Goal: Find specific page/section: Find specific page/section

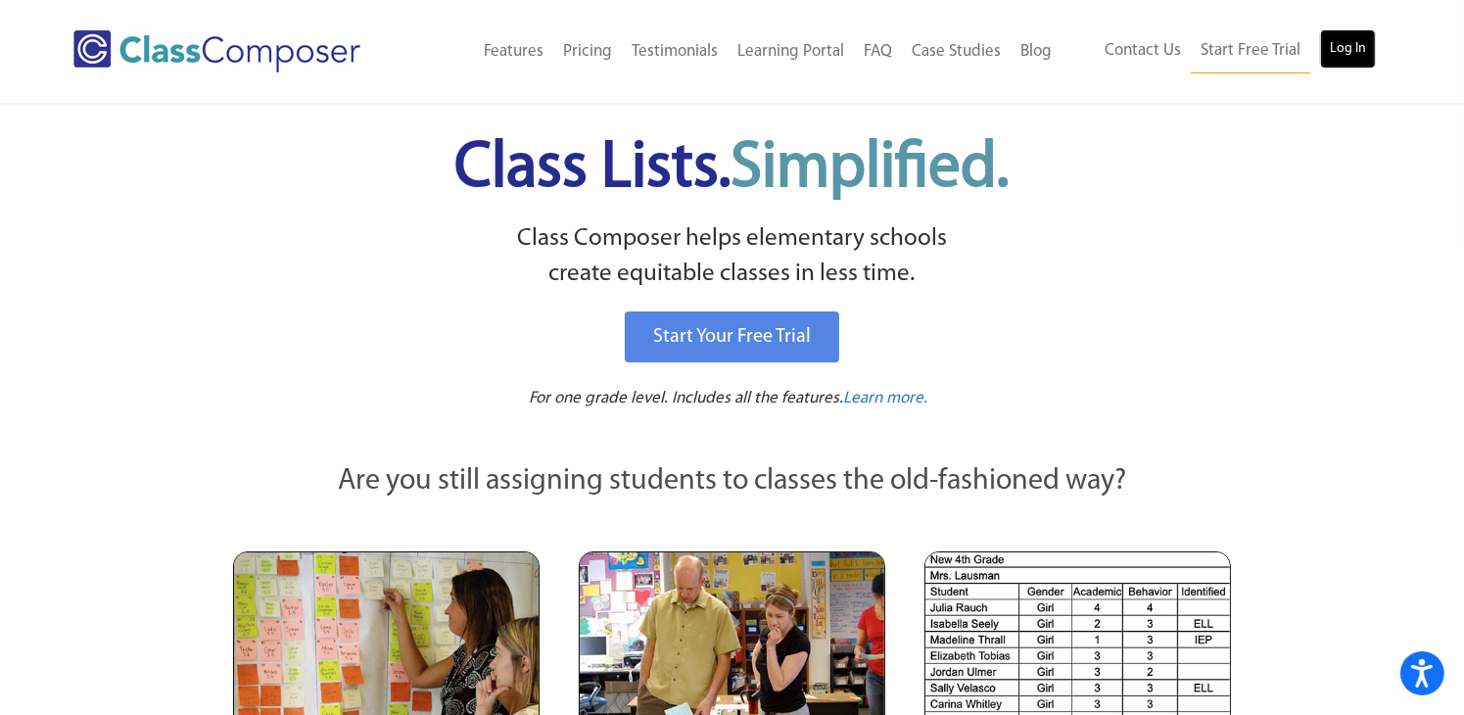
click at [1359, 58] on link "Log In" at bounding box center [1348, 48] width 56 height 39
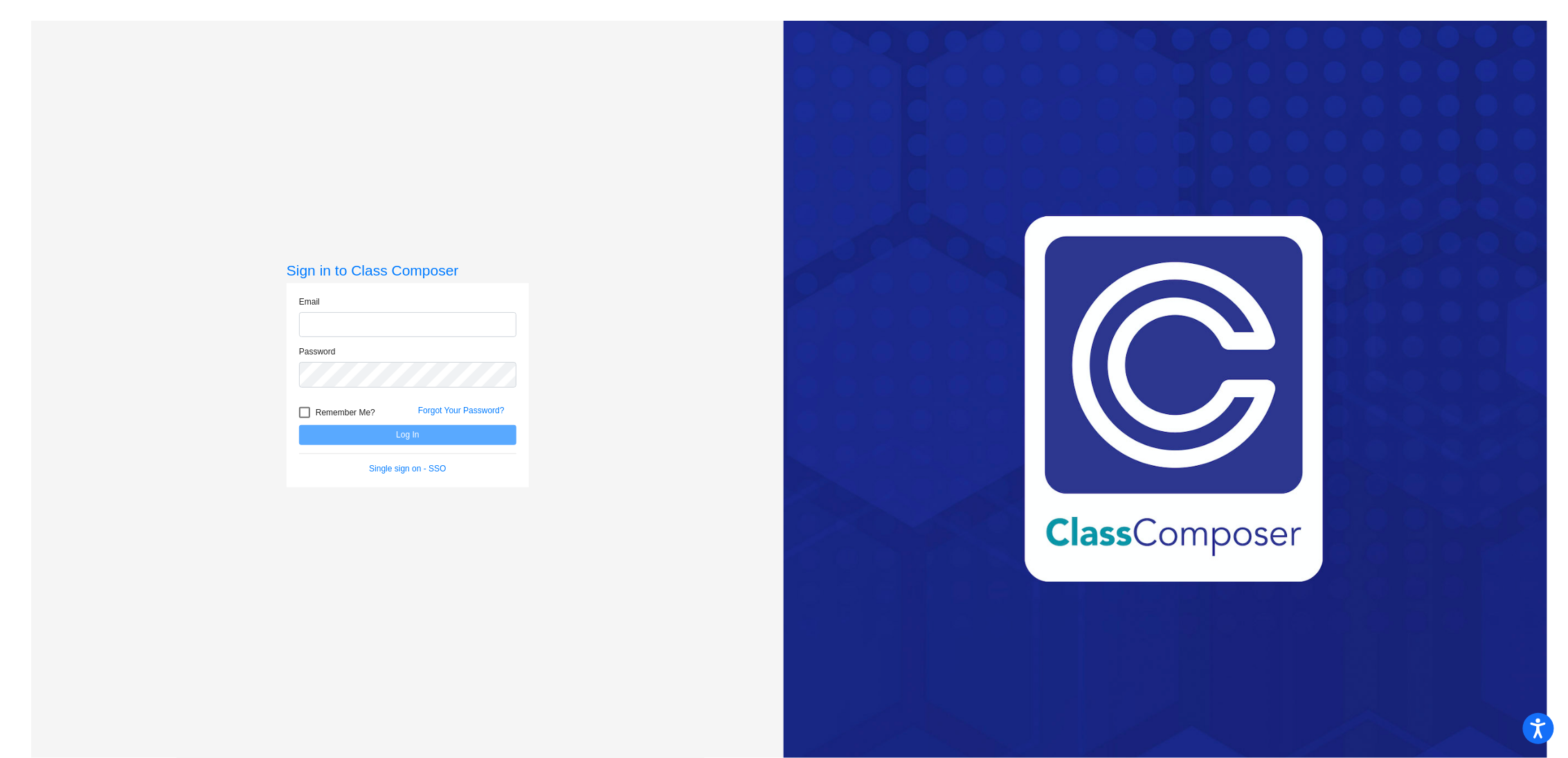
type input "fbellomo@cvs.k12.mi.us"
click at [425, 437] on button "Log In" at bounding box center [407, 435] width 217 height 20
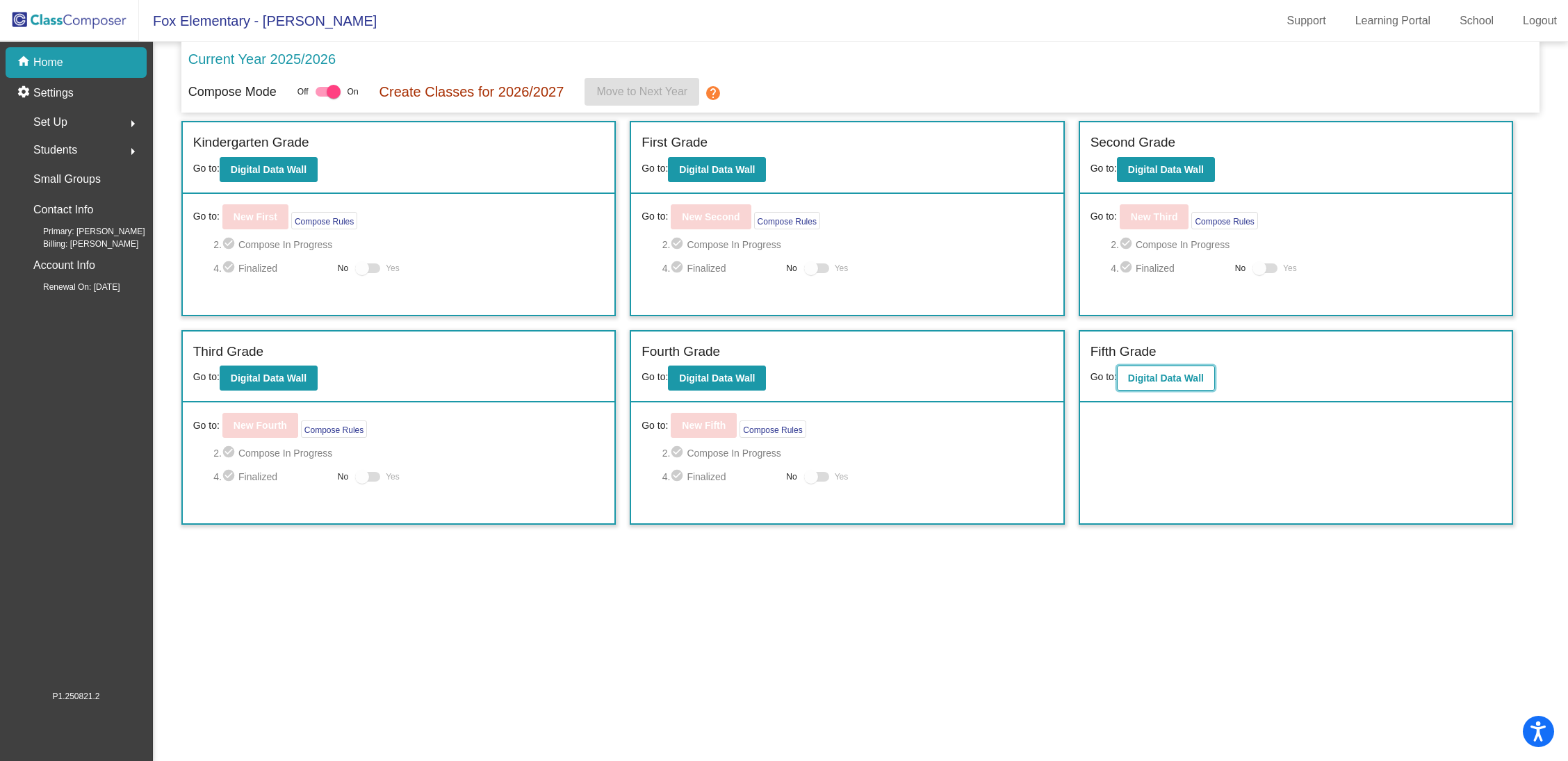
click at [1167, 382] on button "Digital Data Wall" at bounding box center [1166, 378] width 98 height 25
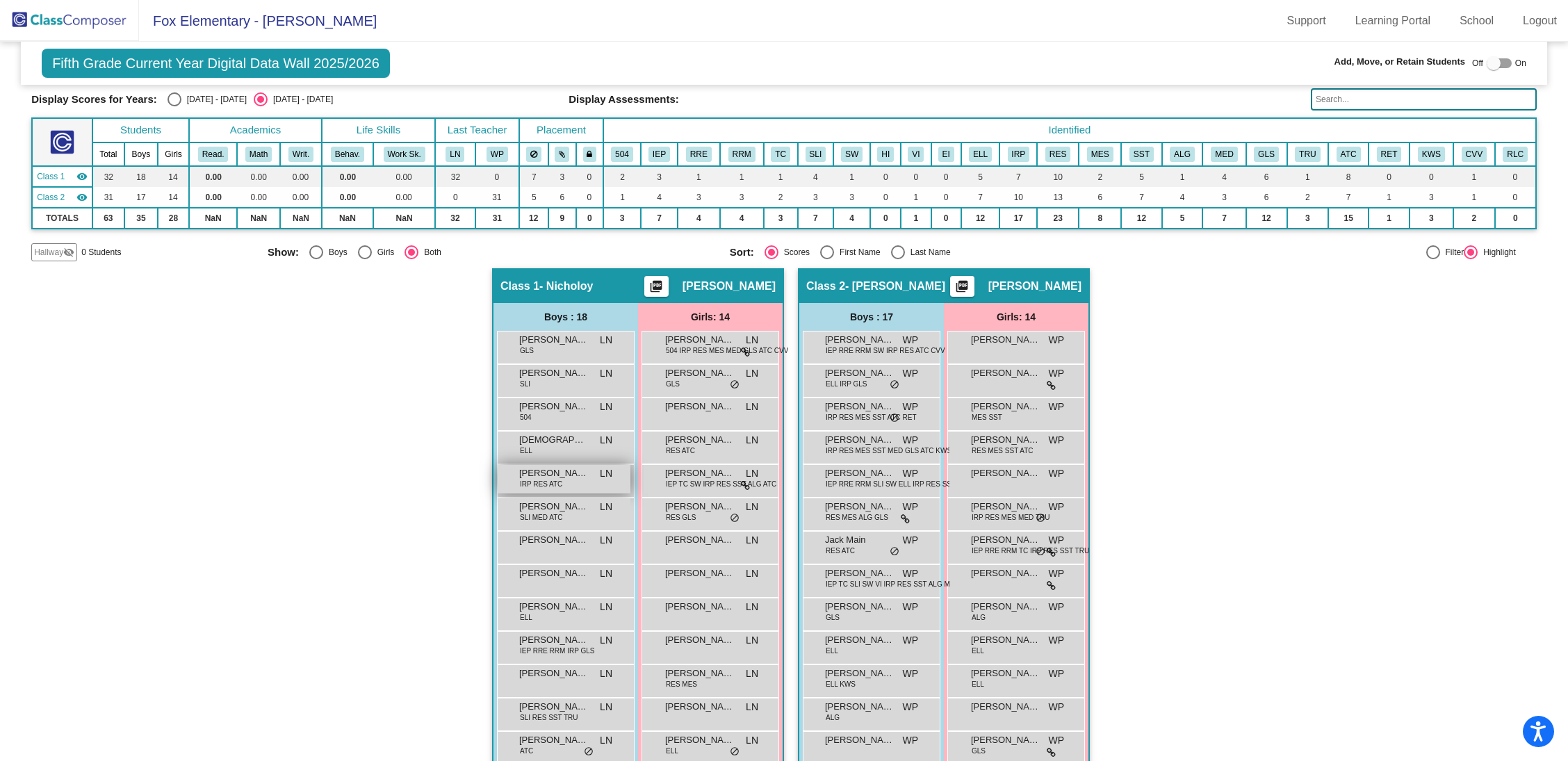
scroll to position [209, 0]
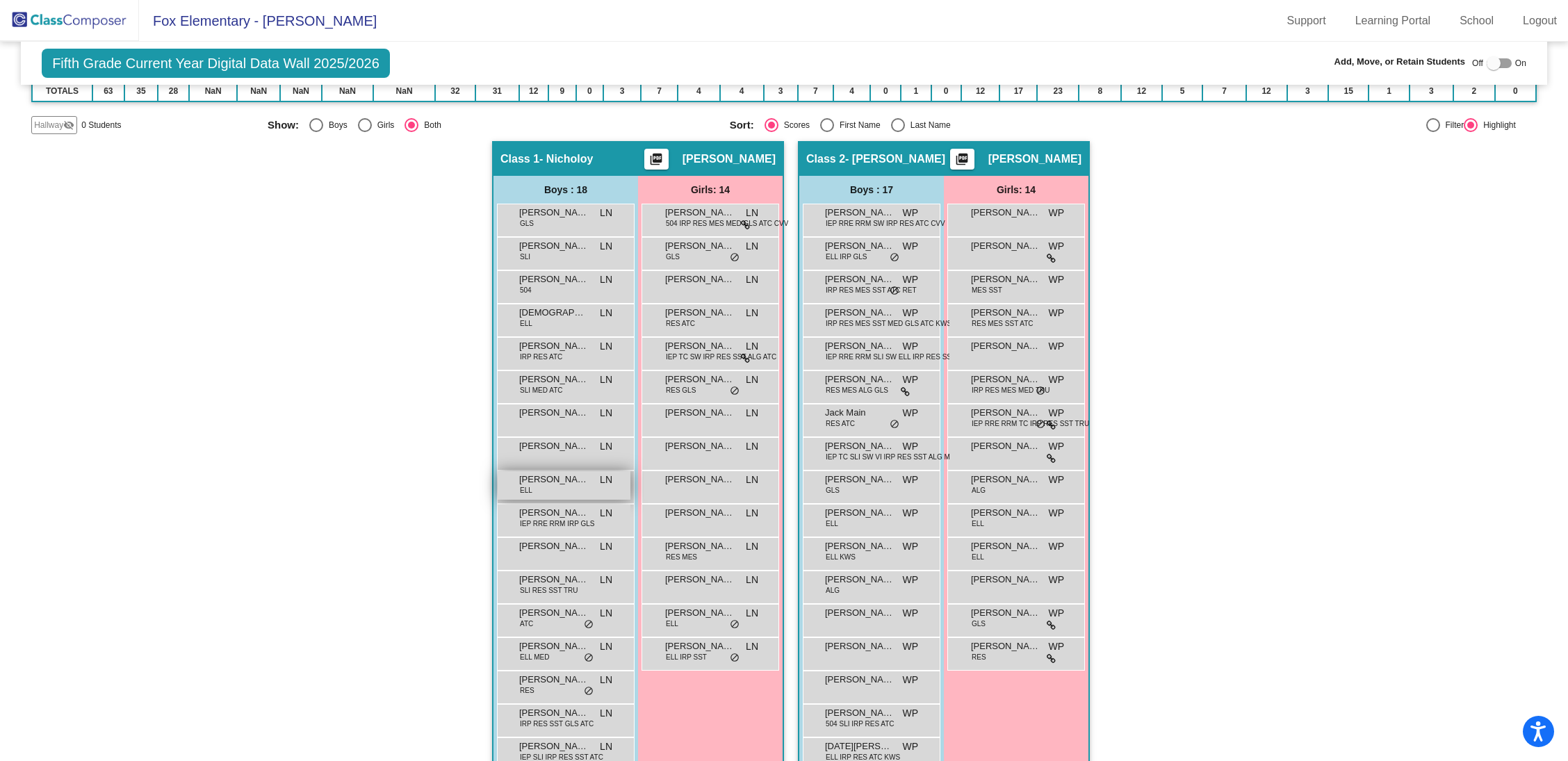
click at [581, 493] on div "Joseph Al-Nawfali ELL LN lock do_not_disturb_alt" at bounding box center [564, 486] width 133 height 28
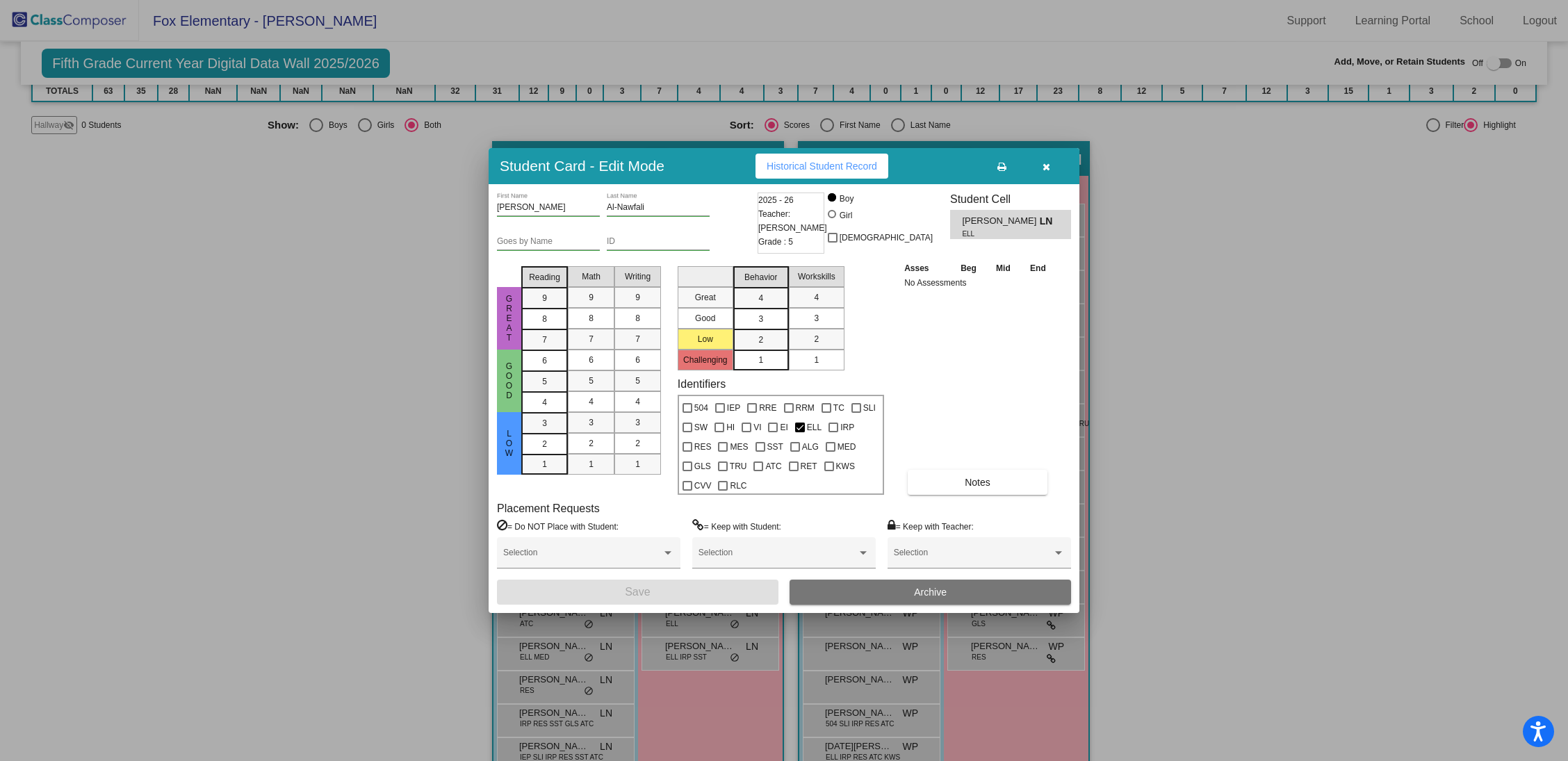
click at [1036, 173] on button "button" at bounding box center [1046, 165] width 45 height 25
